Goal: Find specific page/section: Find specific page/section

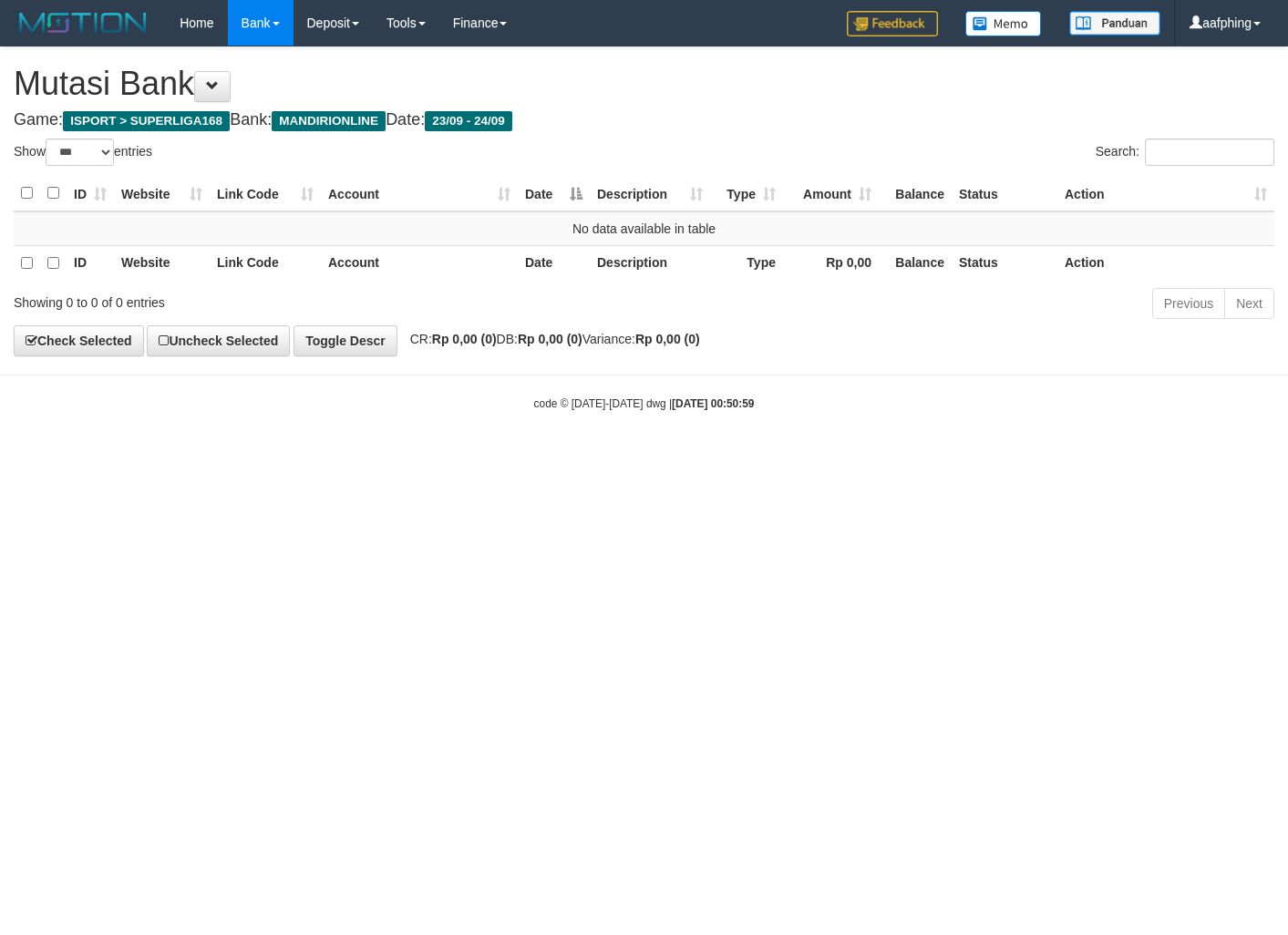
select select "***"
